Goal: Task Accomplishment & Management: Use online tool/utility

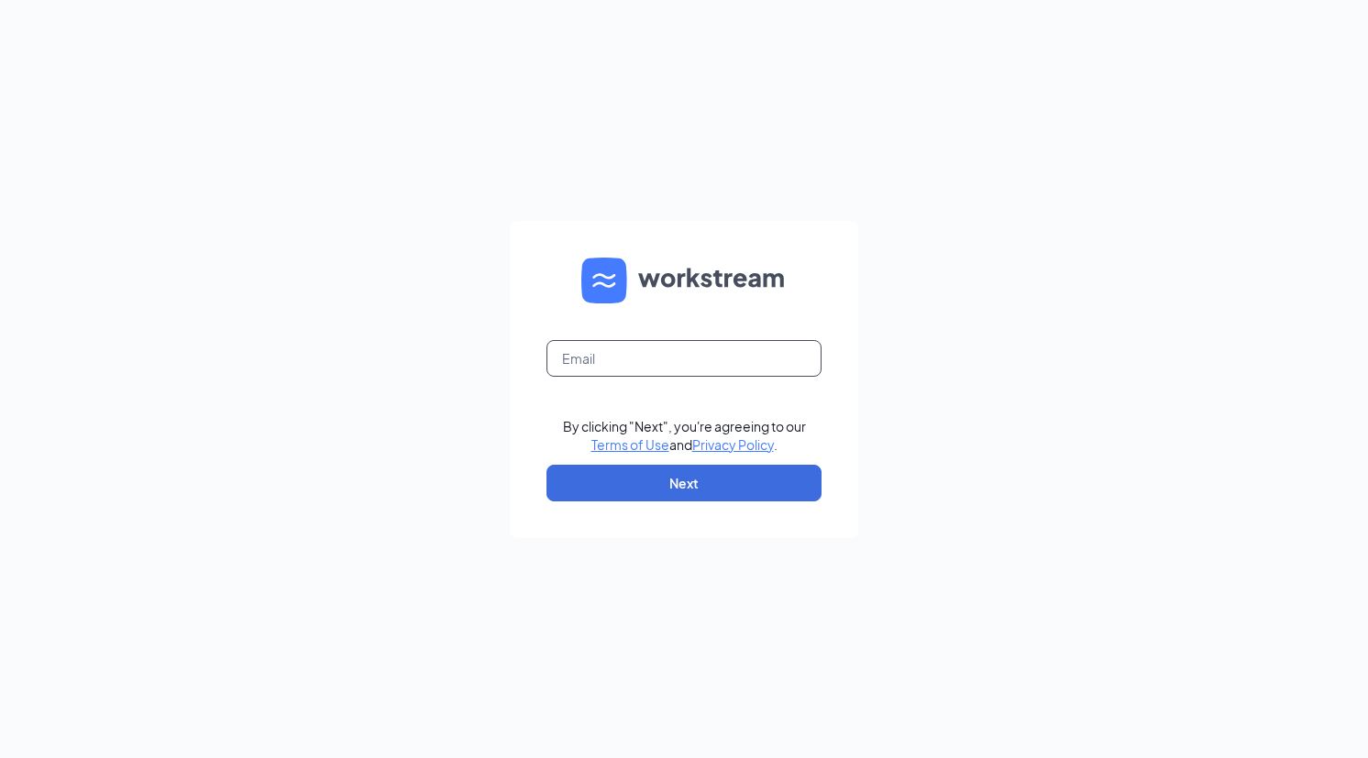
click at [678, 355] on input "text" at bounding box center [683, 358] width 275 height 37
type input "[PERSON_NAME][EMAIL_ADDRESS][DOMAIN_NAME]"
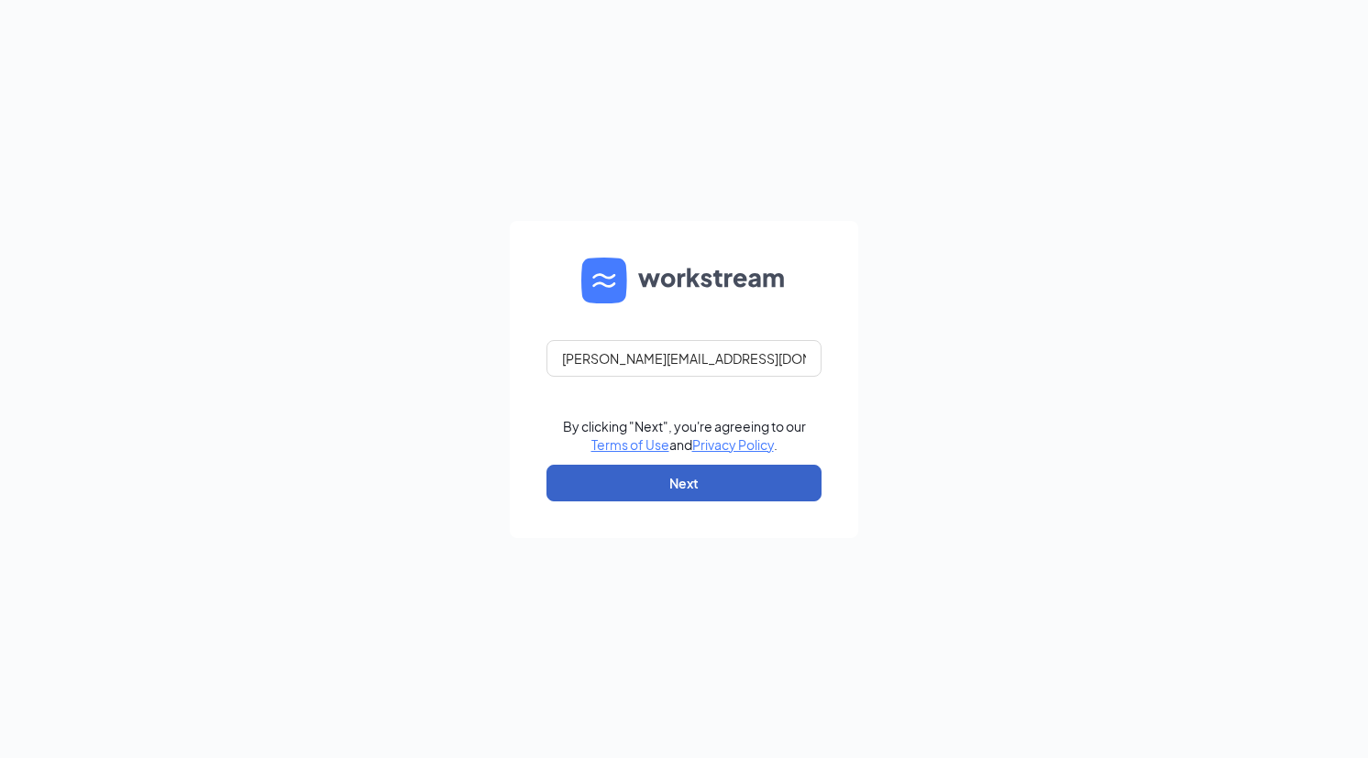
drag, startPoint x: 761, startPoint y: 490, endPoint x: 919, endPoint y: 414, distance: 174.7
click at [780, 485] on button "Next" at bounding box center [683, 483] width 275 height 37
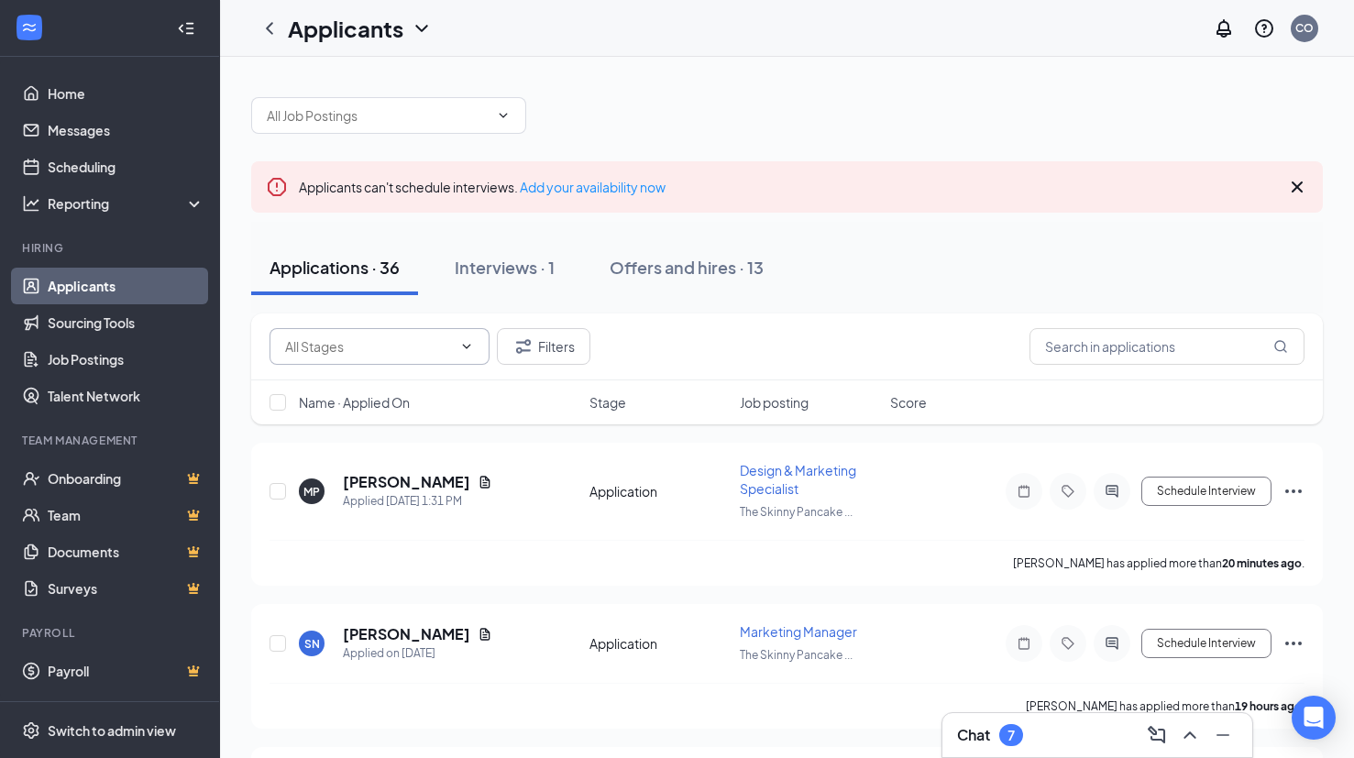
click at [449, 345] on input "text" at bounding box center [368, 346] width 167 height 20
click at [385, 420] on div "Review Stage (6)" at bounding box center [349, 423] width 99 height 20
type input "Review Stage (6)"
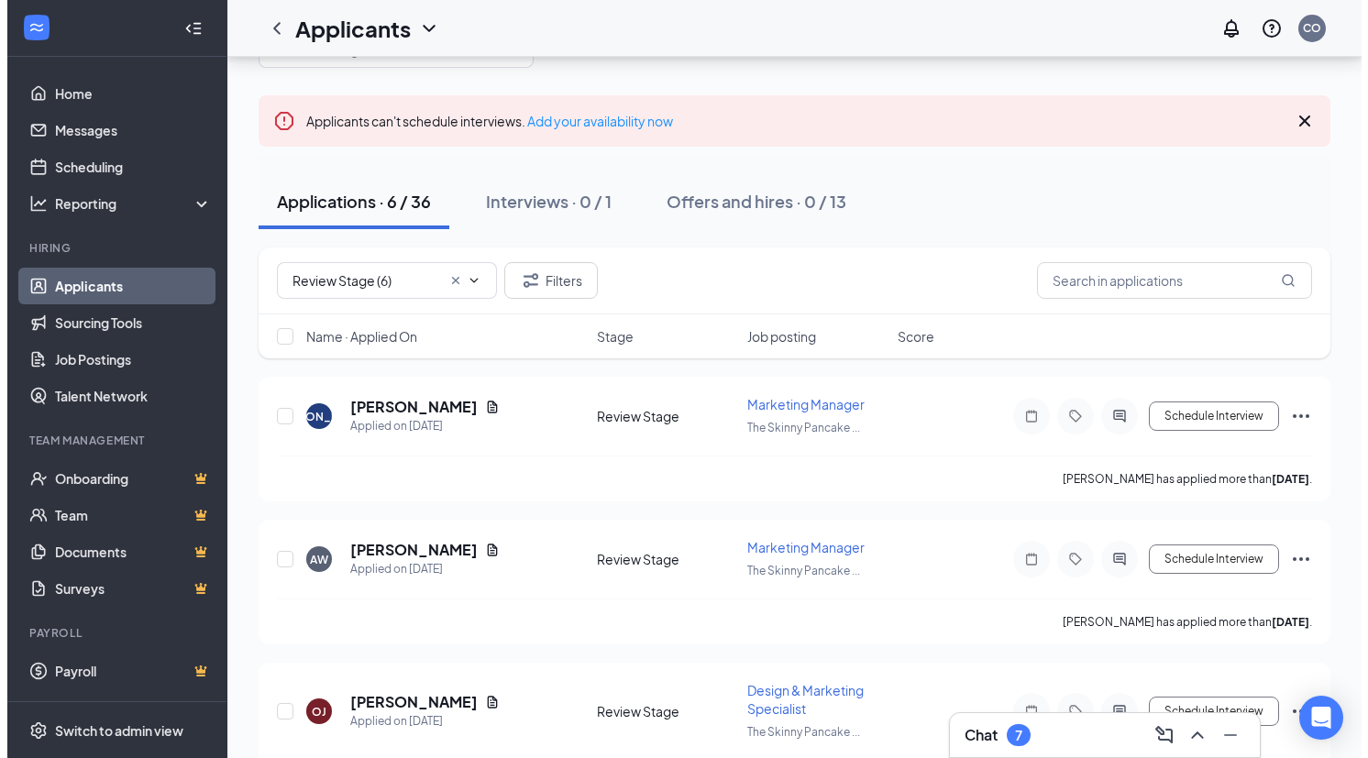
scroll to position [55, 0]
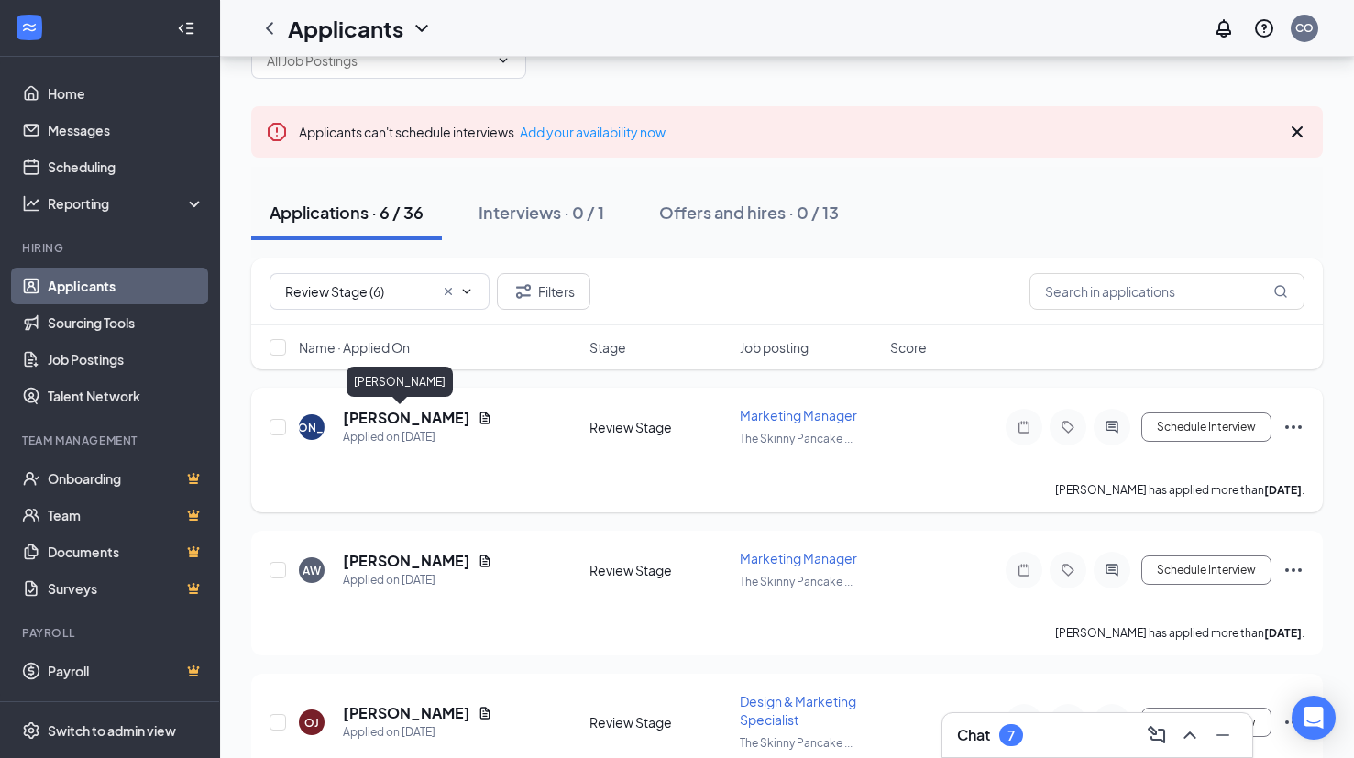
click at [373, 421] on h5 "[PERSON_NAME]" at bounding box center [406, 418] width 127 height 20
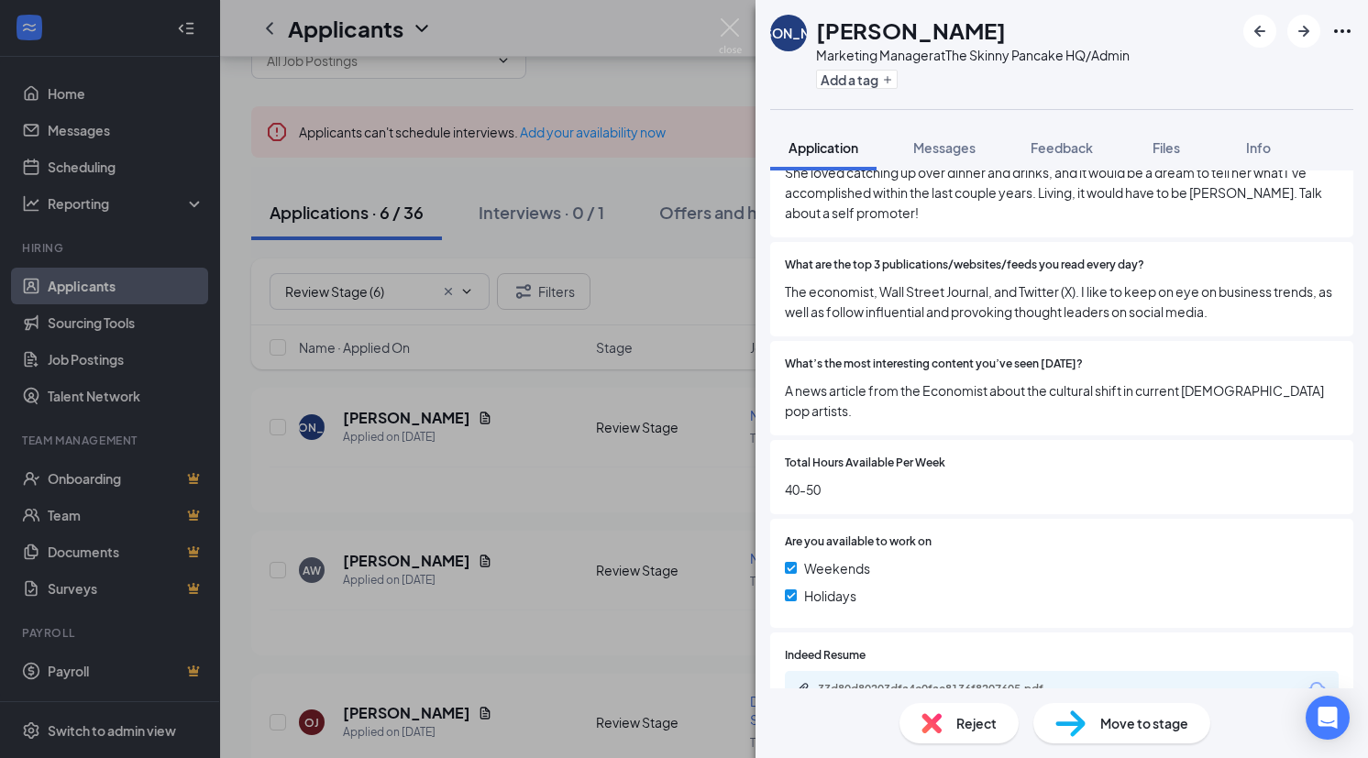
scroll to position [795, 0]
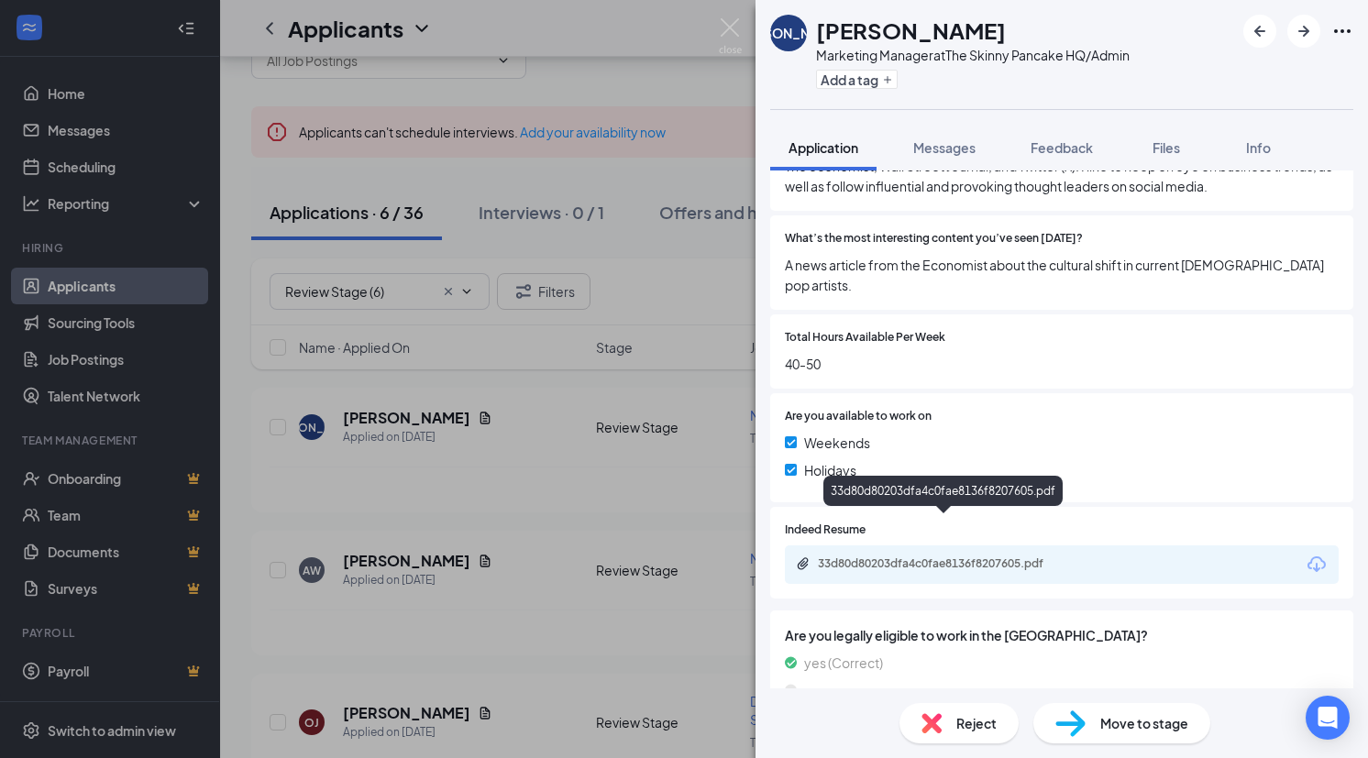
click at [983, 557] on div "33d80d80203dfa4c0fae8136f8207605.pdf" at bounding box center [946, 564] width 257 height 15
